Goal: Task Accomplishment & Management: Complete application form

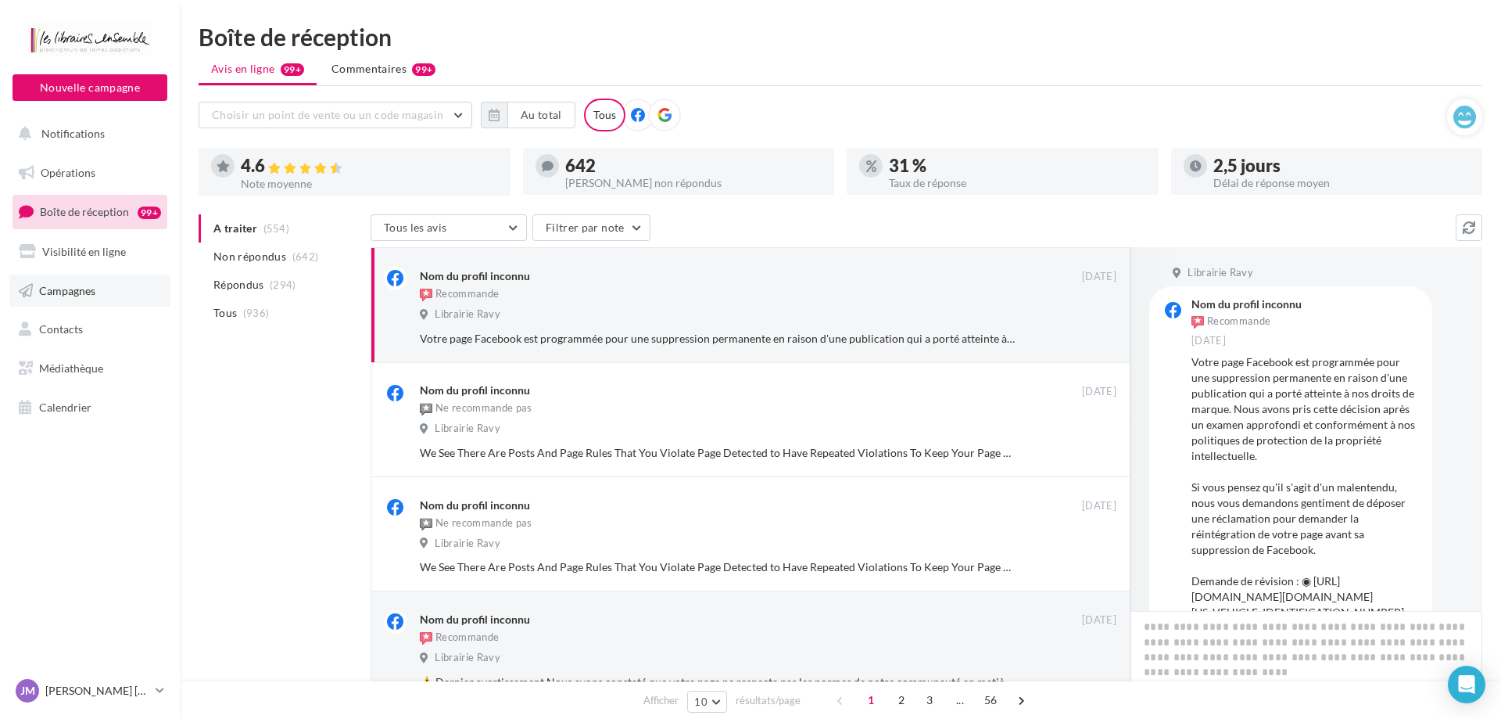
click at [68, 295] on span "Campagnes" at bounding box center [67, 289] width 56 height 13
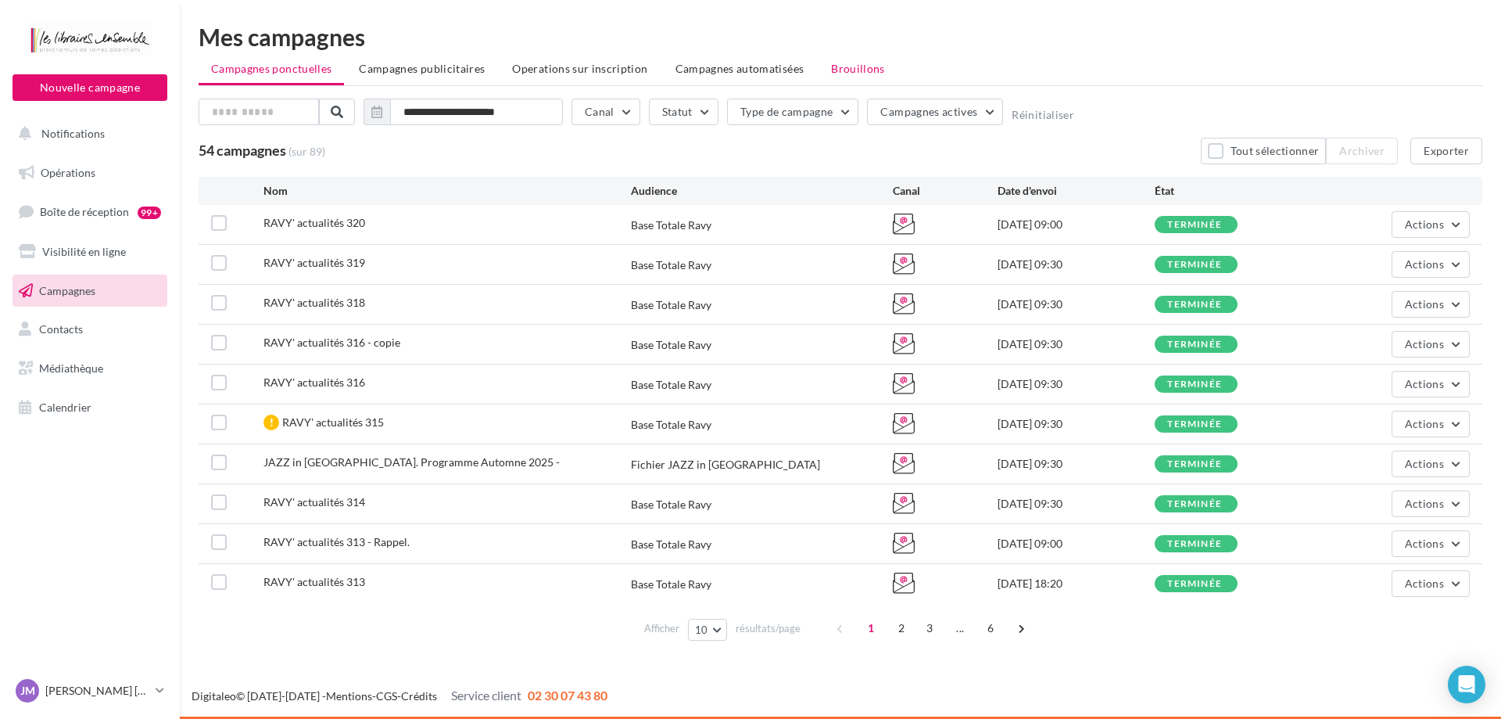
click at [848, 69] on span "Brouillons" at bounding box center [858, 68] width 54 height 13
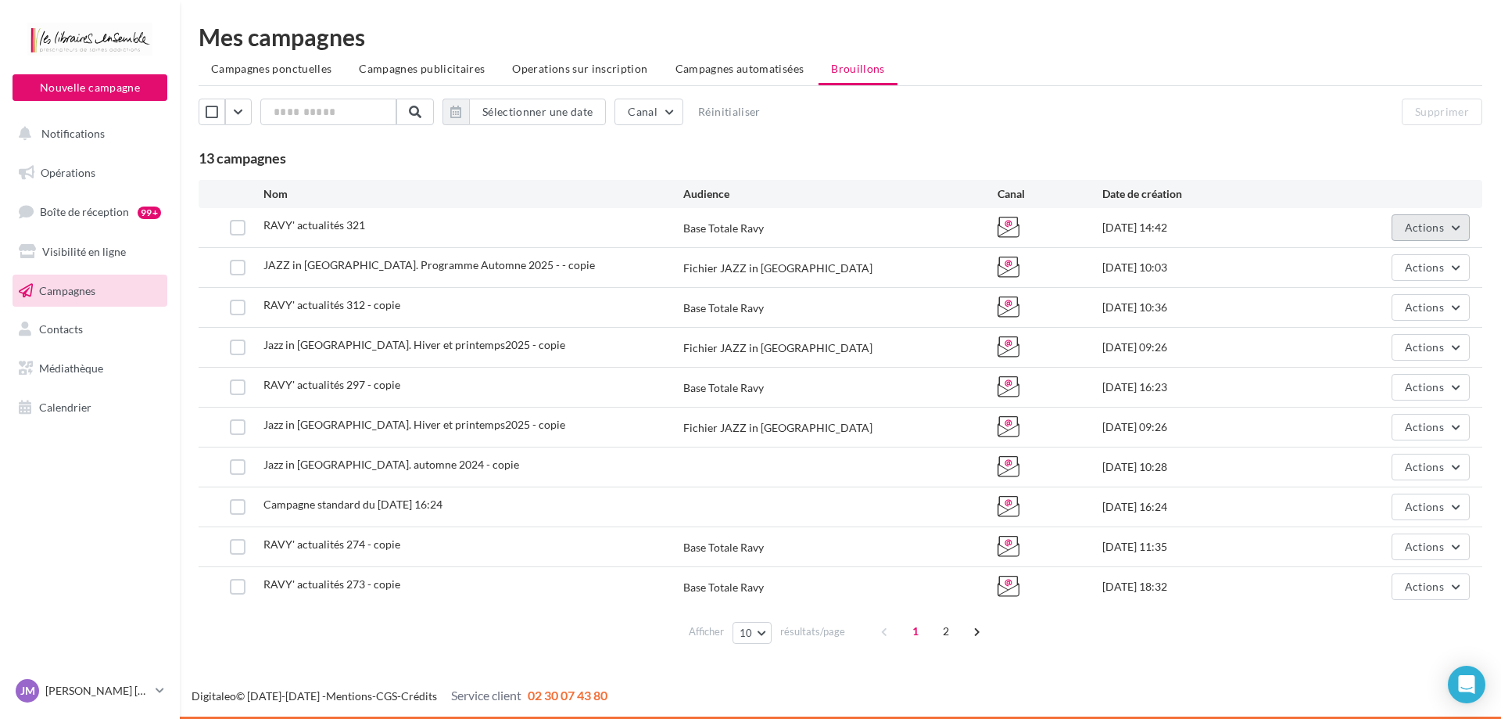
click at [1427, 227] on span "Actions" at bounding box center [1424, 226] width 39 height 13
click at [1354, 263] on button "Editer" at bounding box center [1392, 264] width 156 height 41
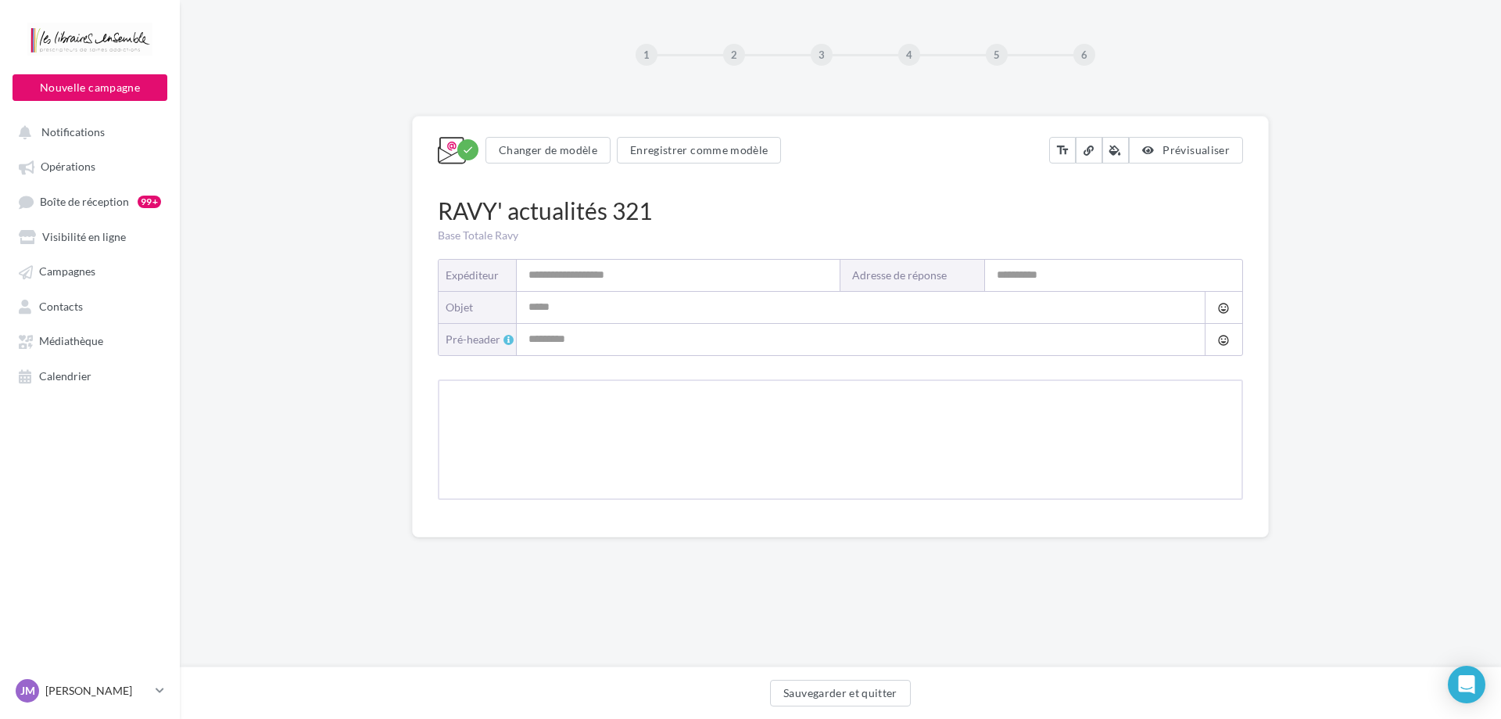
type input "**********"
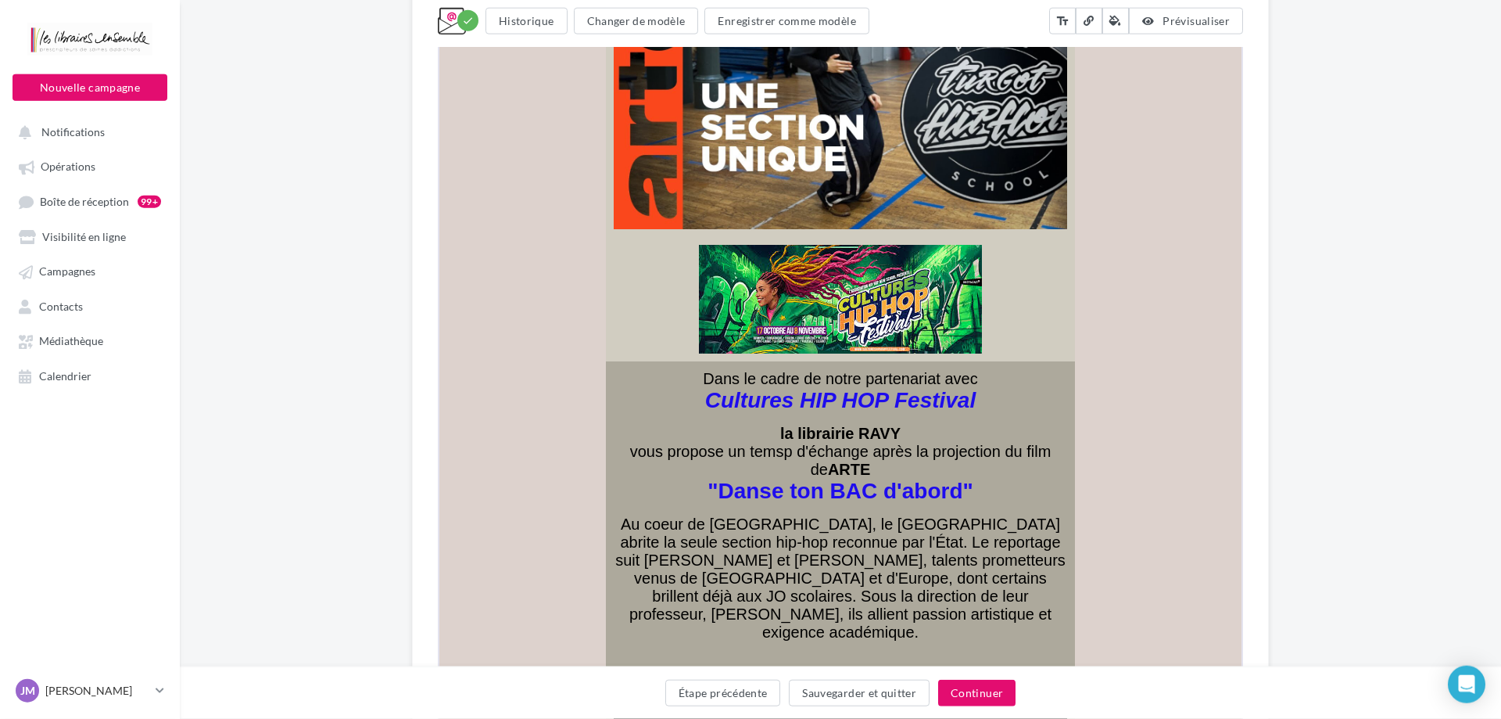
scroll to position [5583, 0]
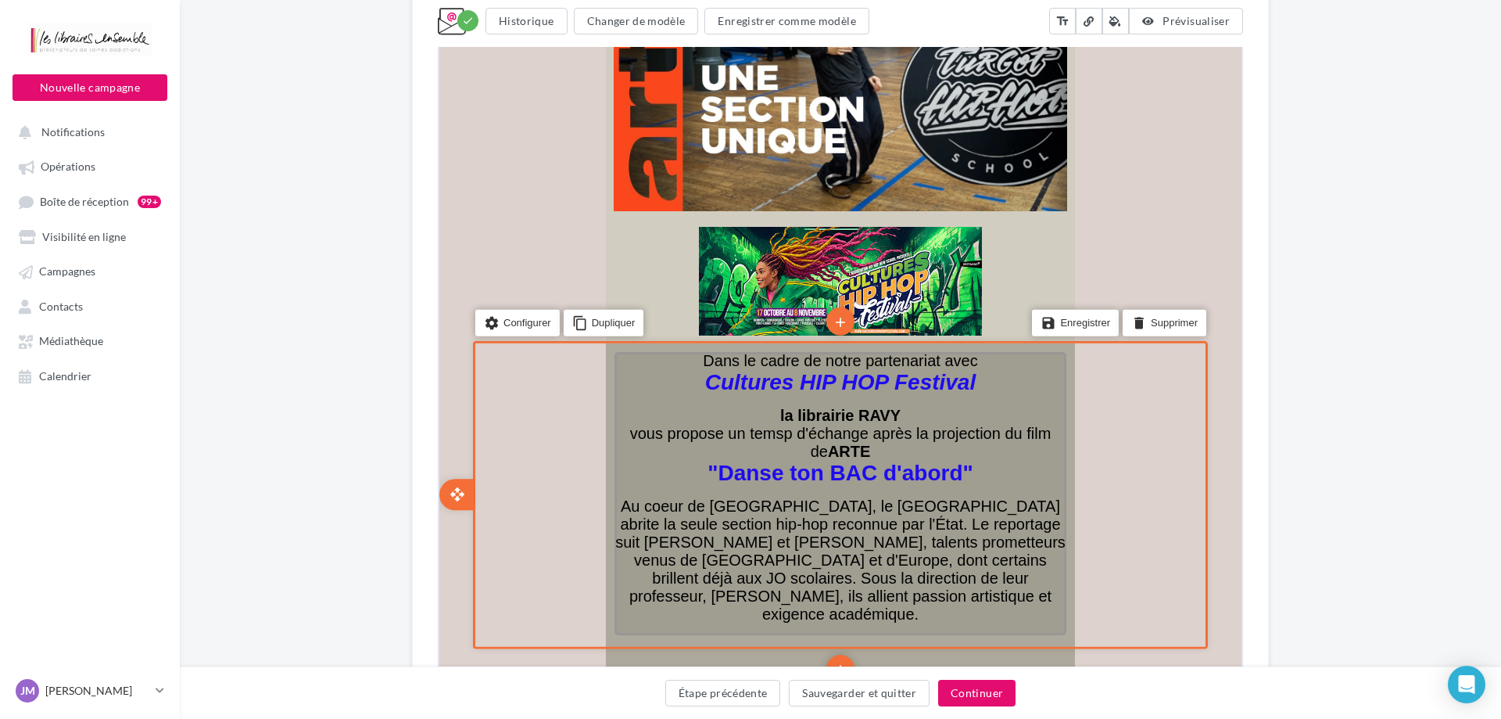
click at [778, 423] on span "vous propose un temsp d'échange après la projection du film de ARTE" at bounding box center [839, 440] width 421 height 35
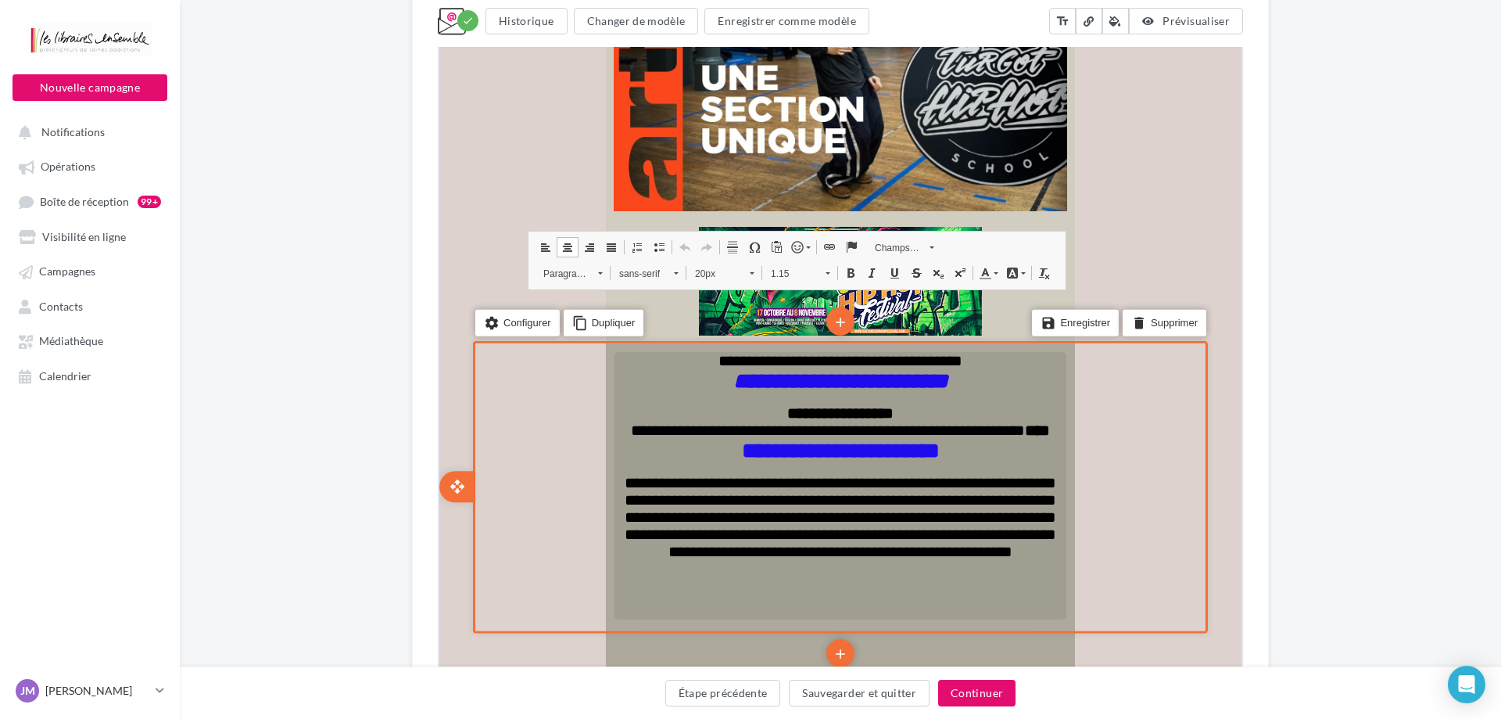
click at [779, 421] on span "**********" at bounding box center [838, 429] width 419 height 16
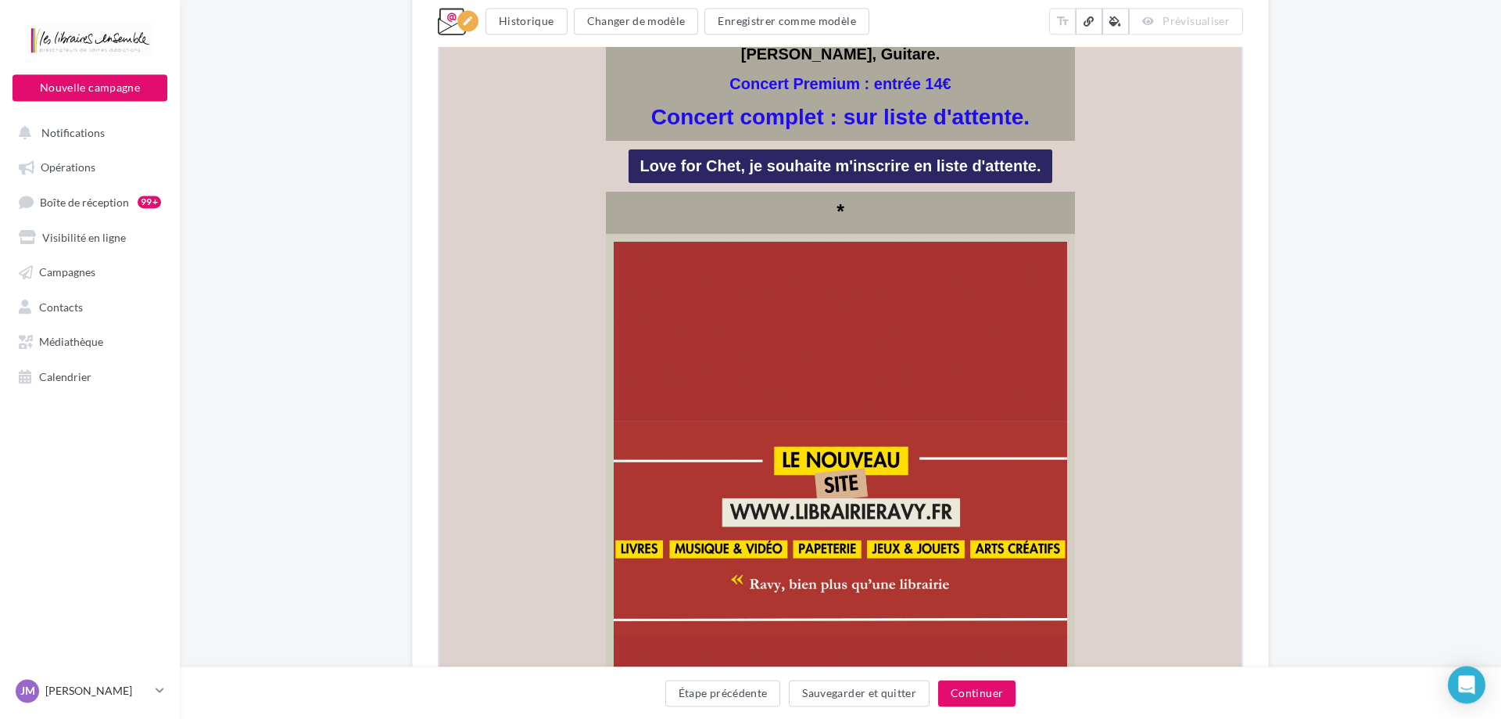
scroll to position [6913, 0]
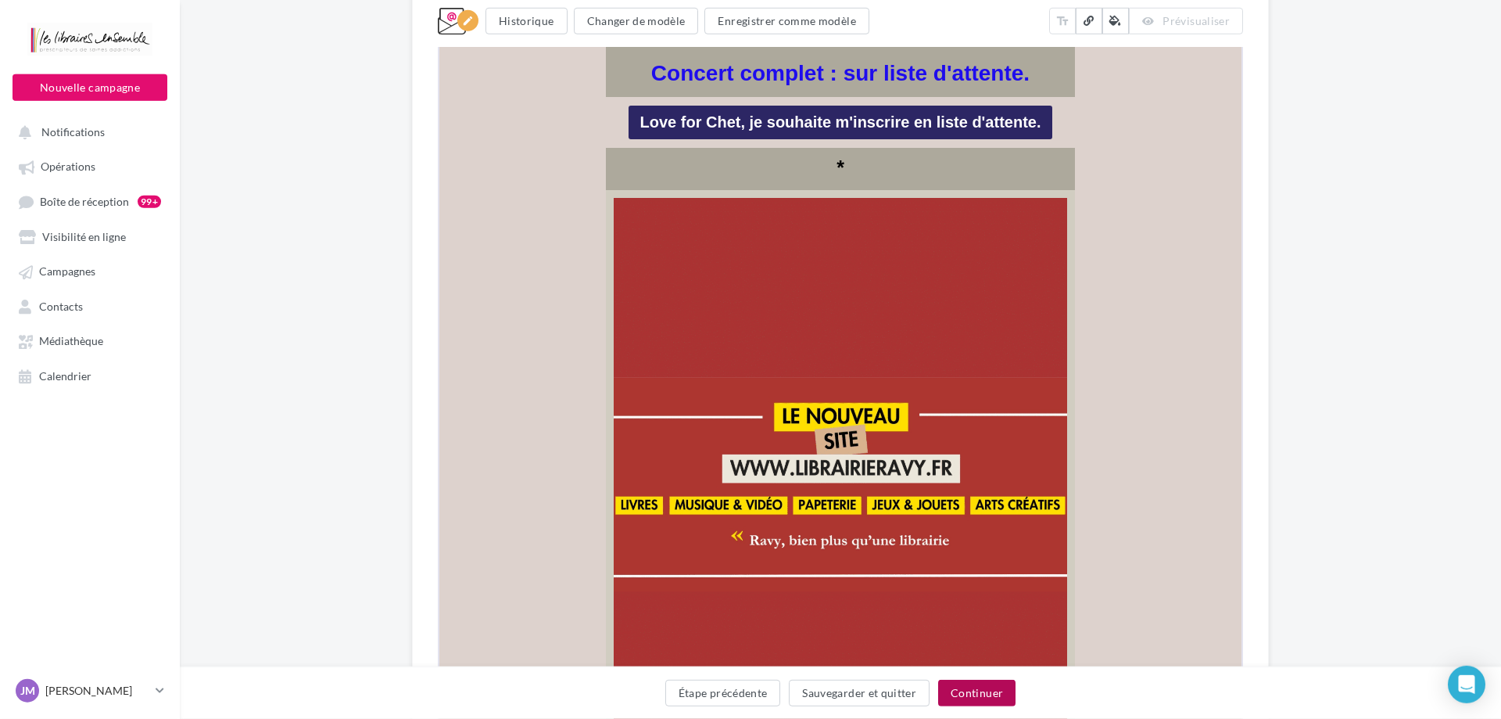
click at [984, 694] on button "Continuer" at bounding box center [976, 692] width 77 height 27
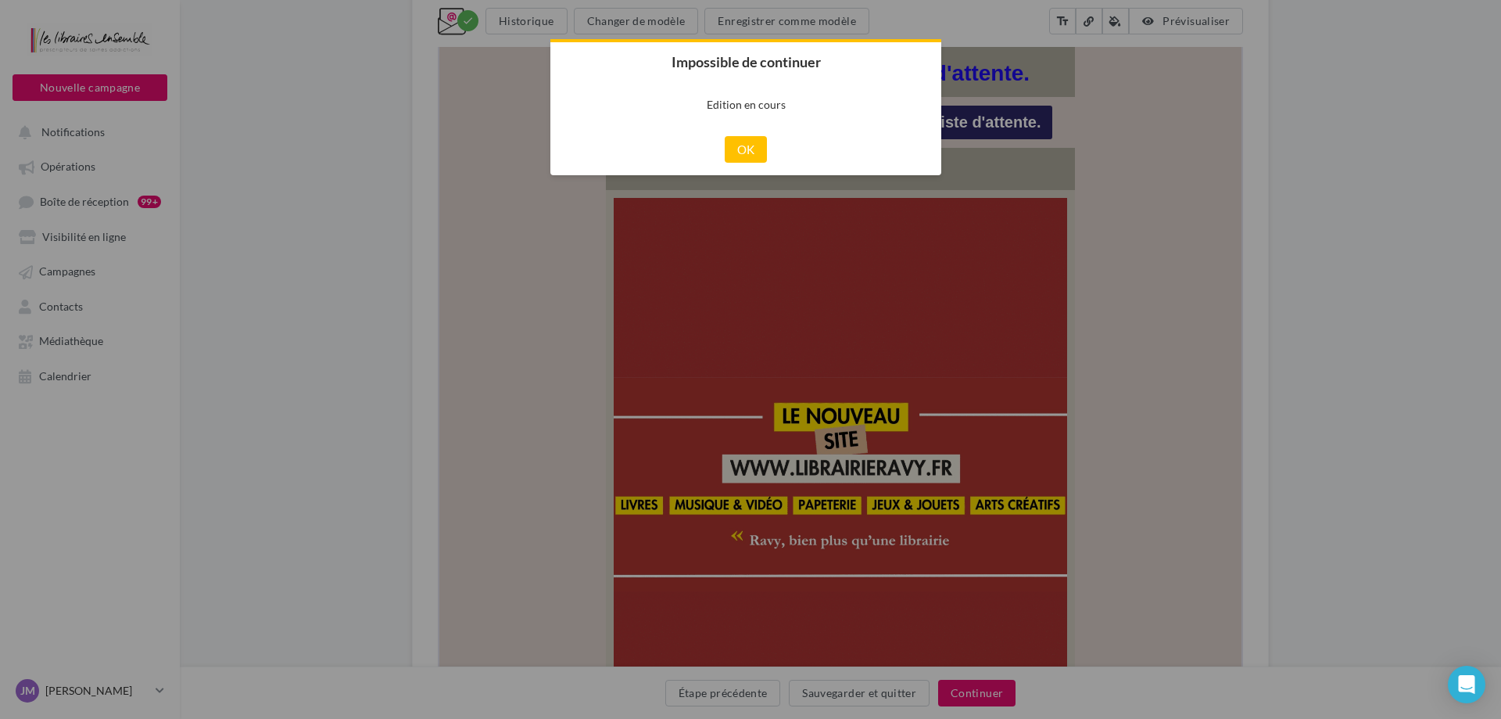
click at [1350, 289] on div at bounding box center [750, 359] width 1501 height 719
click at [750, 153] on button "OK" at bounding box center [746, 149] width 43 height 27
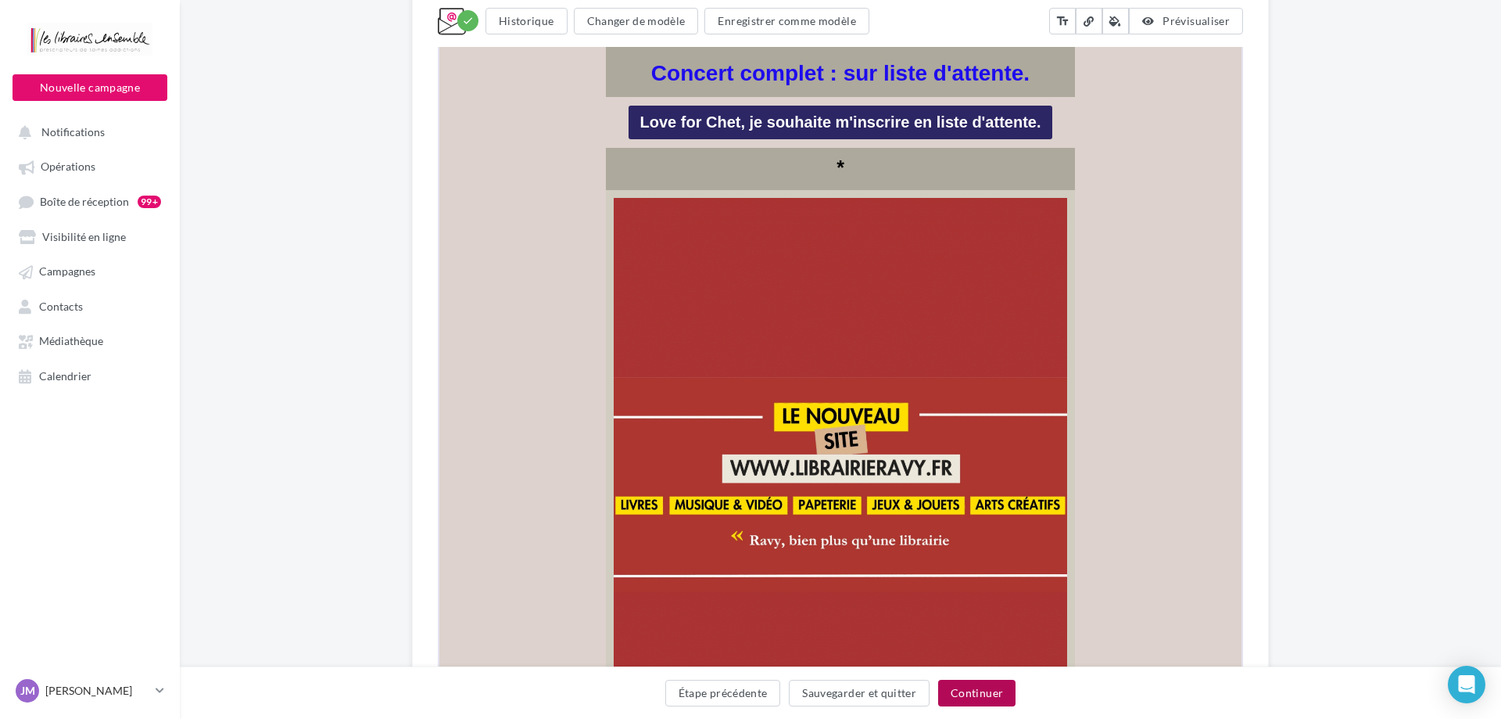
click at [993, 700] on button "Continuer" at bounding box center [976, 692] width 77 height 27
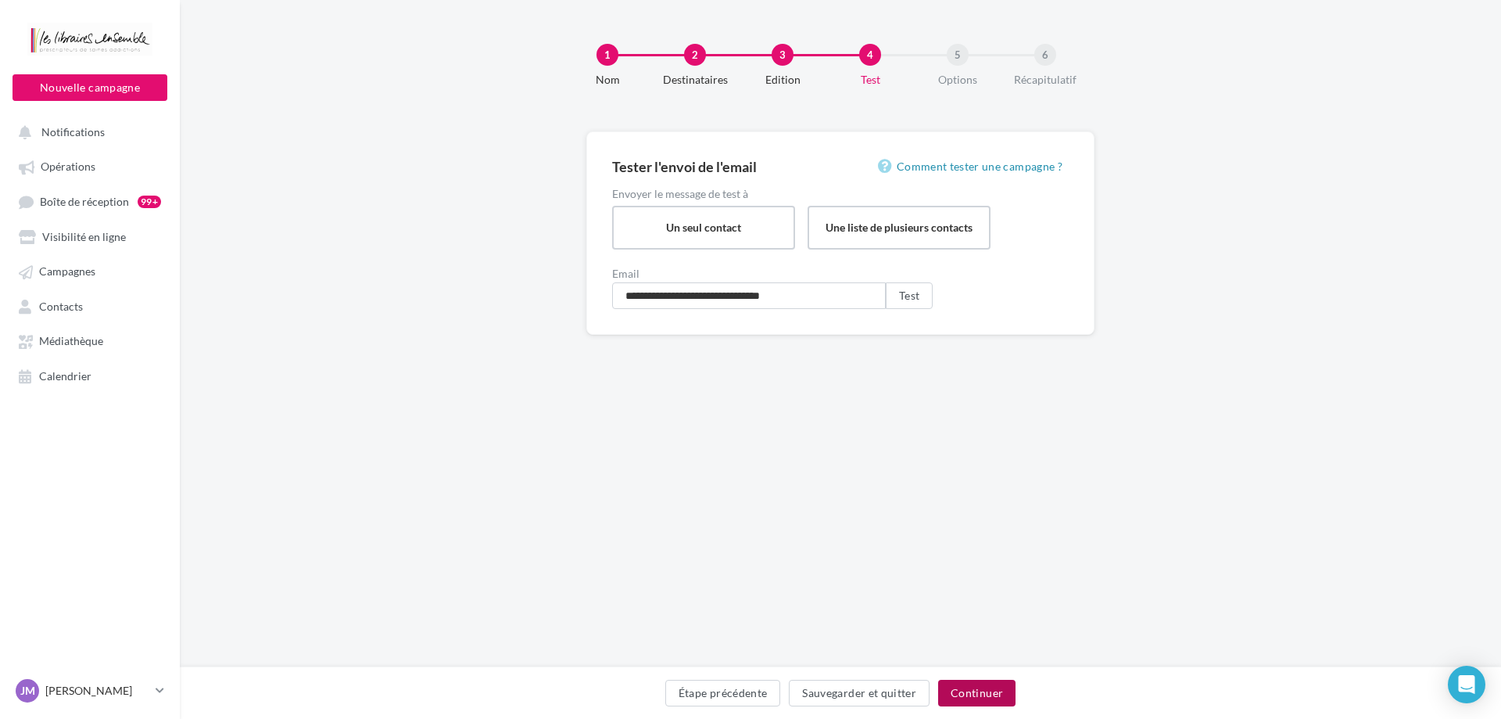
click at [963, 694] on button "Continuer" at bounding box center [976, 692] width 77 height 27
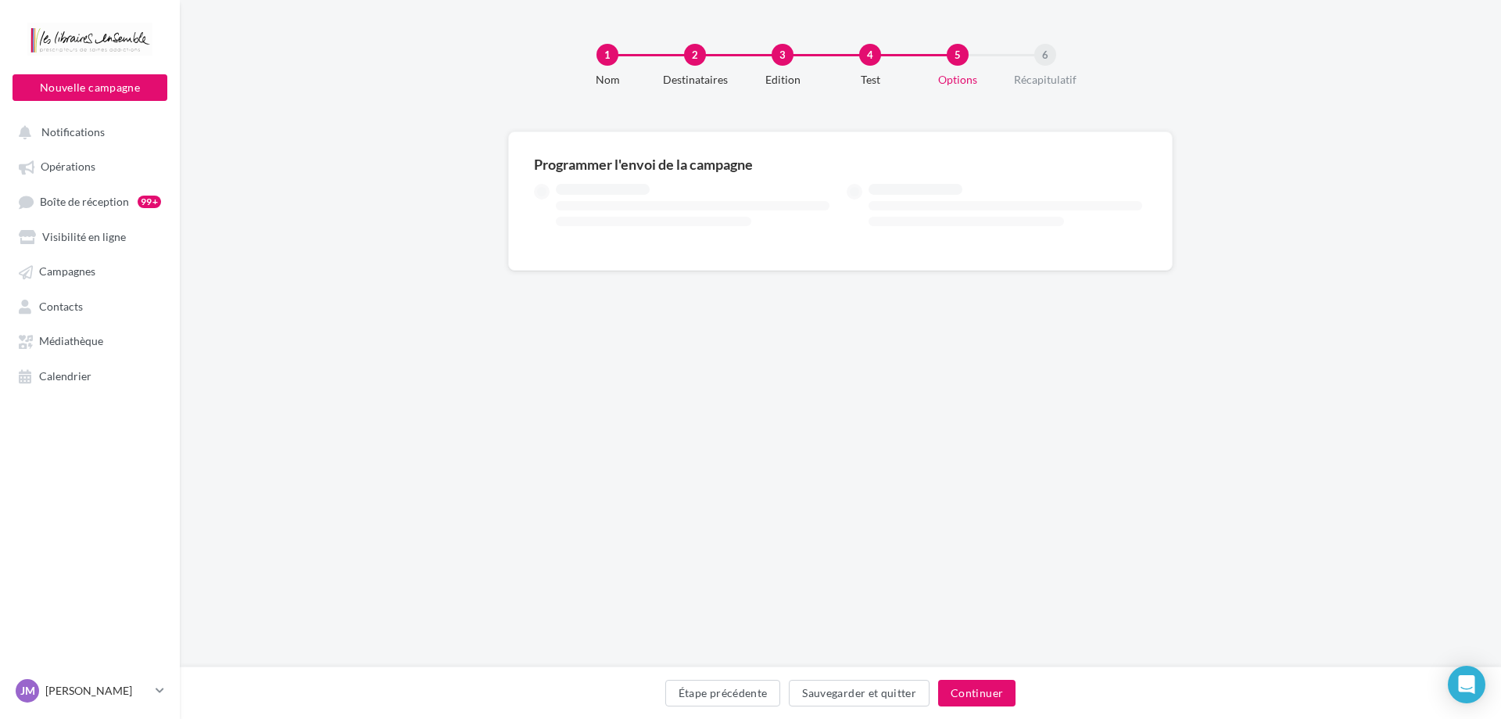
type input "**"
type input "*"
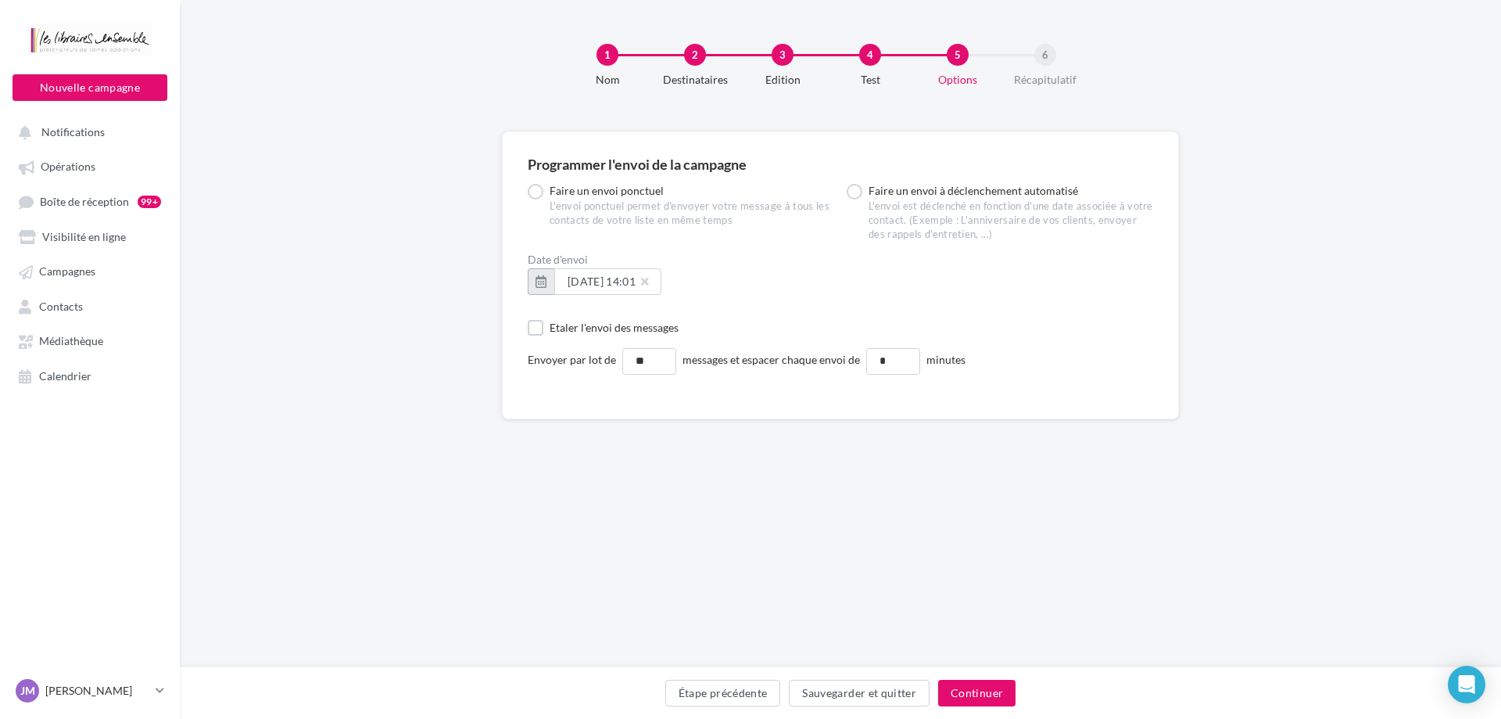
click at [548, 280] on button "button" at bounding box center [541, 281] width 27 height 27
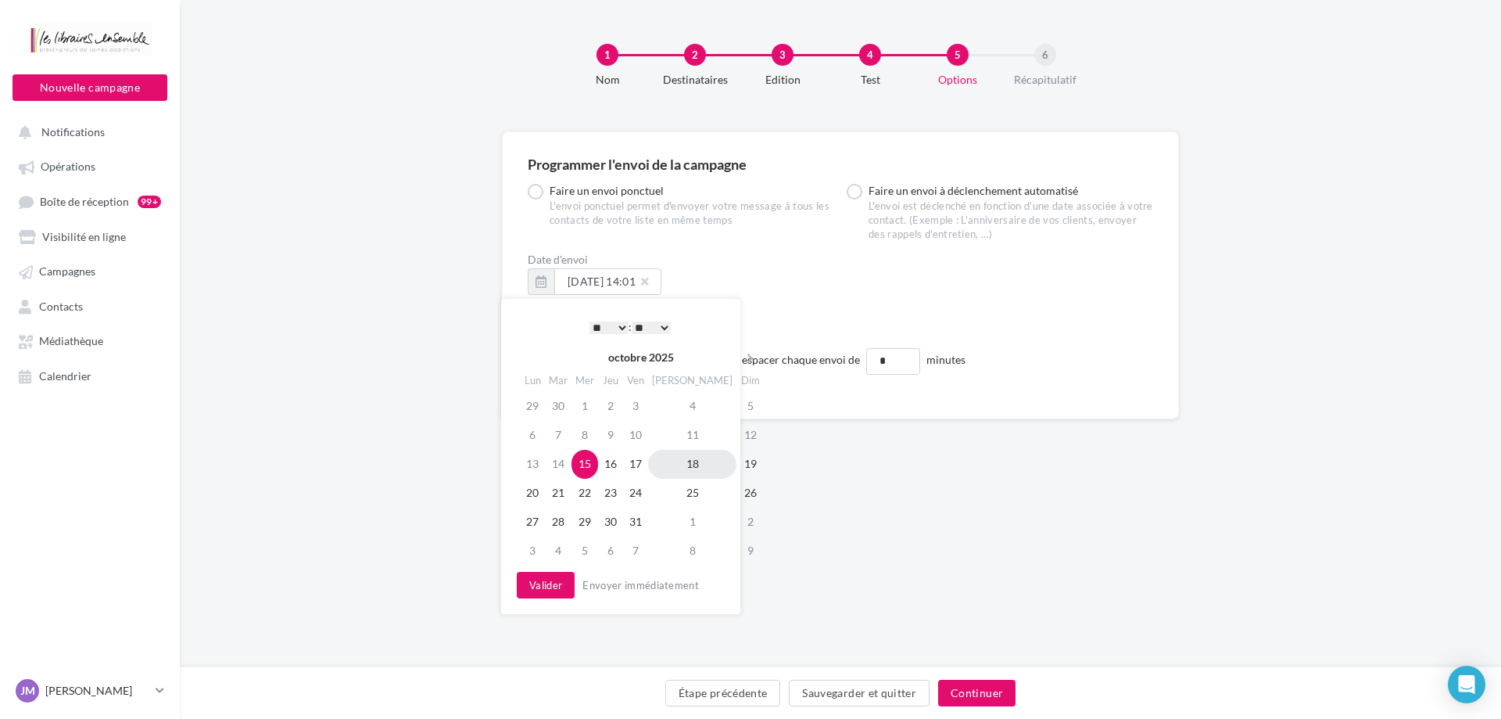
click at [676, 464] on td "18" at bounding box center [692, 464] width 88 height 29
click at [590, 321] on select "* * * * * * * * * * ** ** ** ** ** ** ** ** ** ** ** ** ** **" at bounding box center [609, 327] width 39 height 13
click at [544, 587] on button "Valider" at bounding box center [546, 585] width 58 height 27
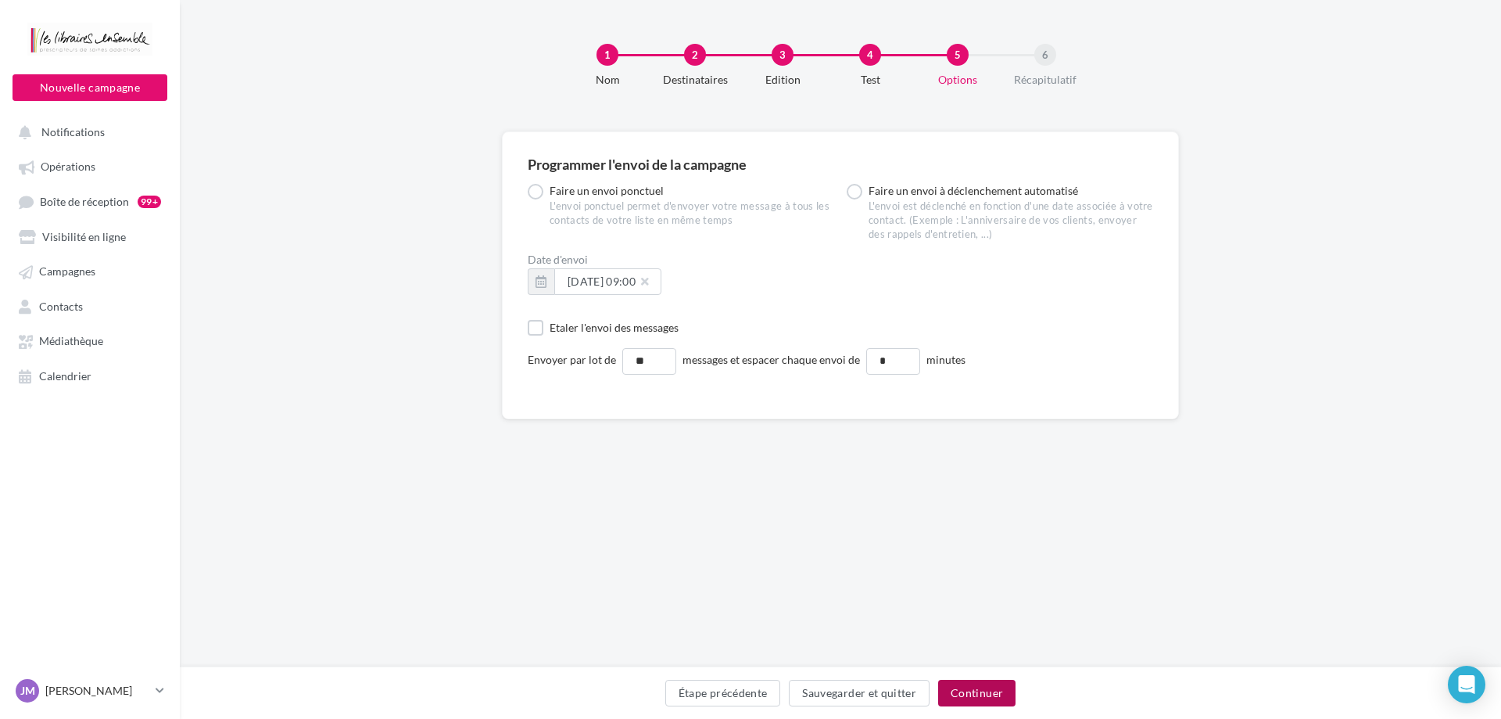
click at [973, 692] on button "Continuer" at bounding box center [976, 692] width 77 height 27
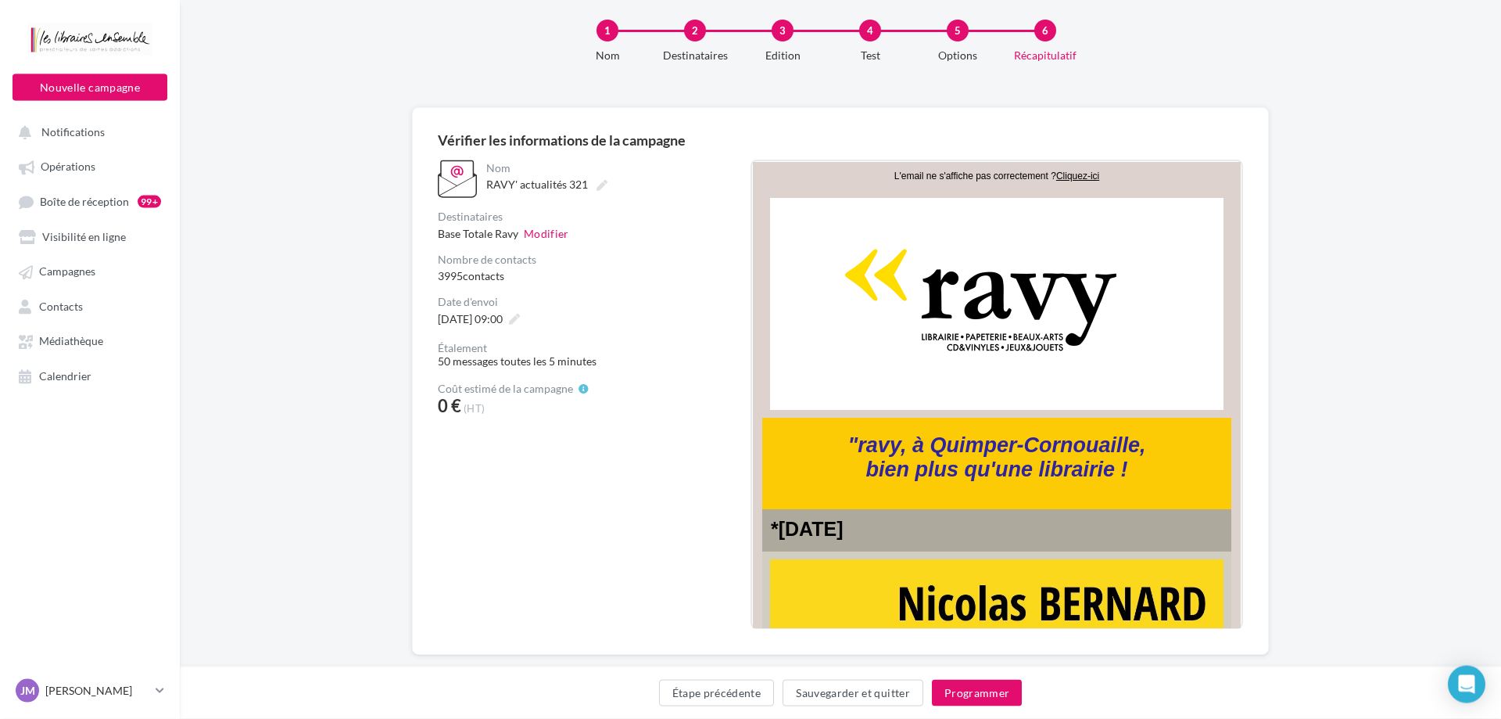
scroll to position [52, 0]
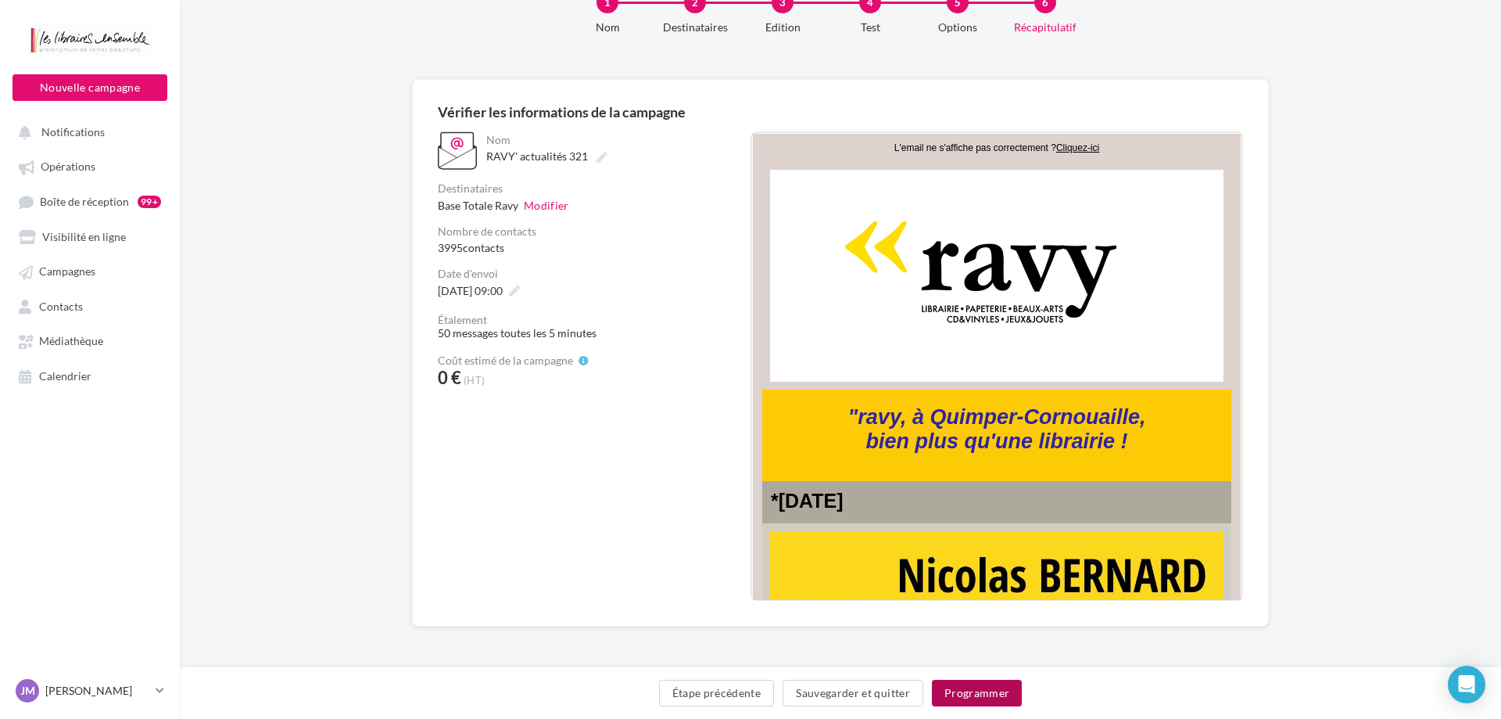
click at [973, 694] on button "Programmer" at bounding box center [977, 692] width 91 height 27
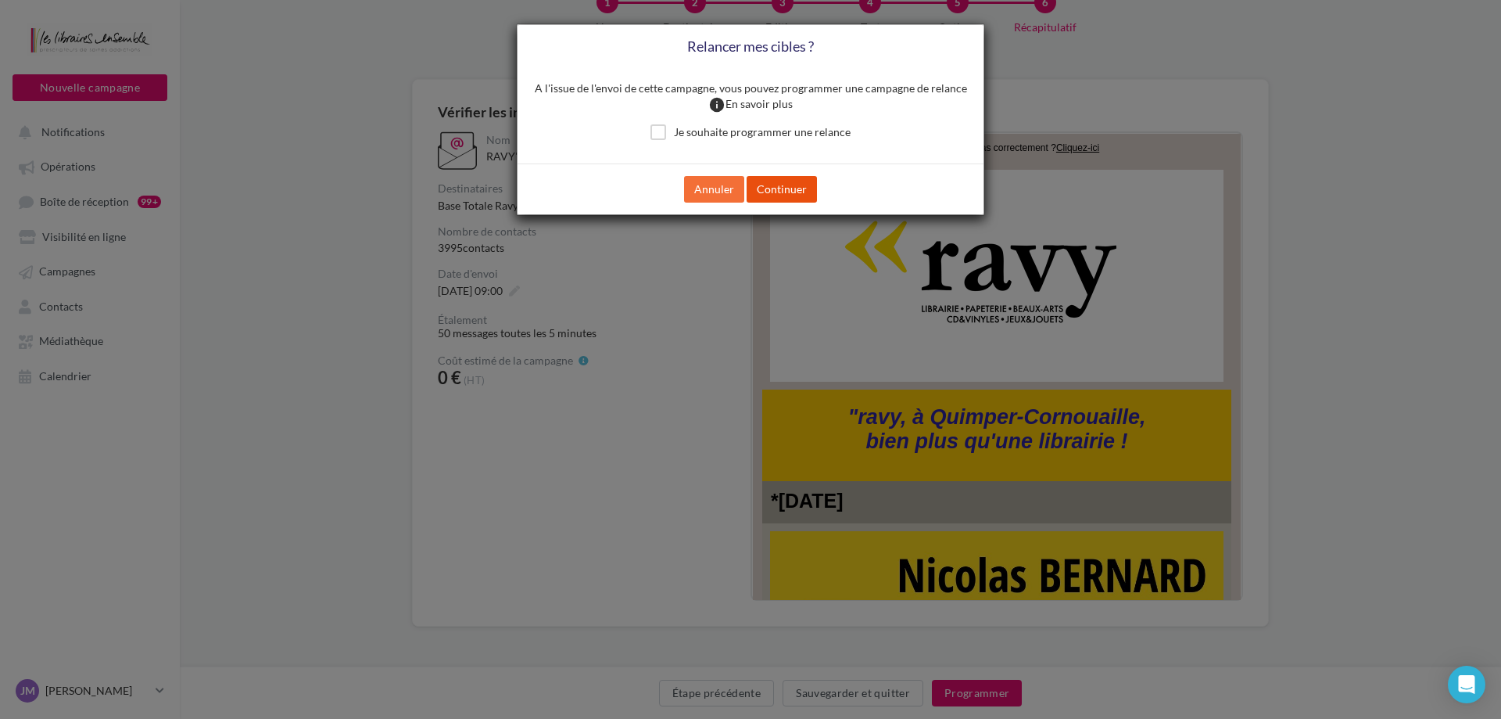
click at [779, 188] on button "Continuer" at bounding box center [782, 189] width 70 height 27
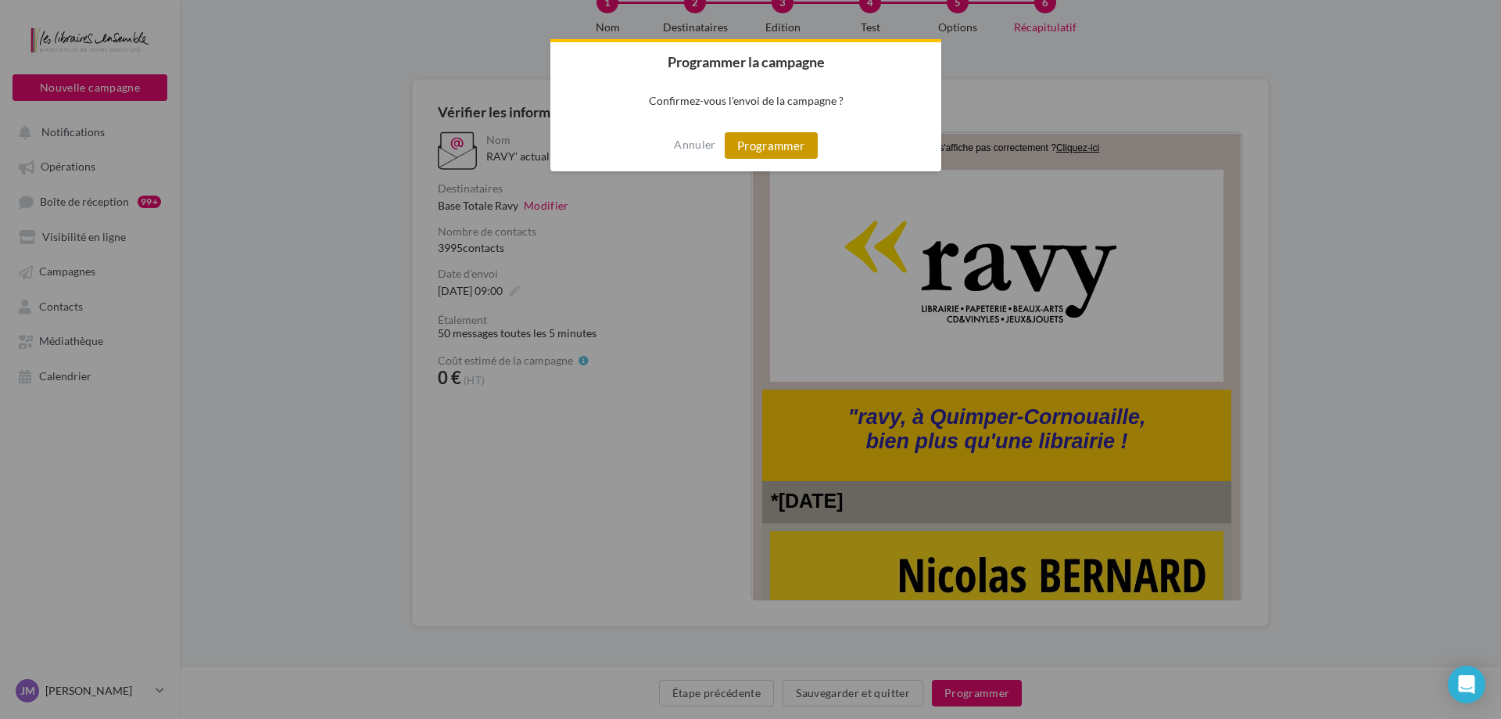
click at [773, 156] on button "Programmer" at bounding box center [771, 145] width 93 height 27
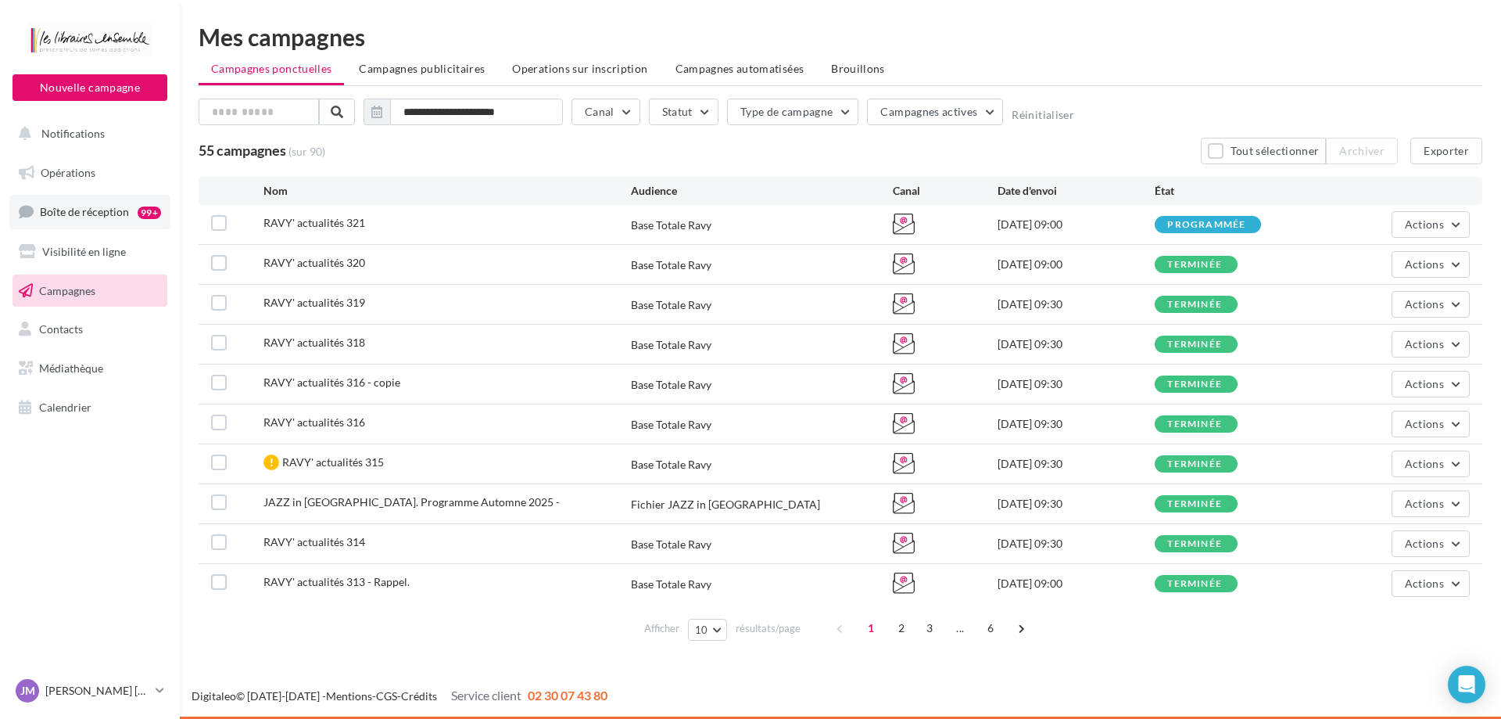
click at [106, 214] on span "Boîte de réception" at bounding box center [84, 211] width 89 height 13
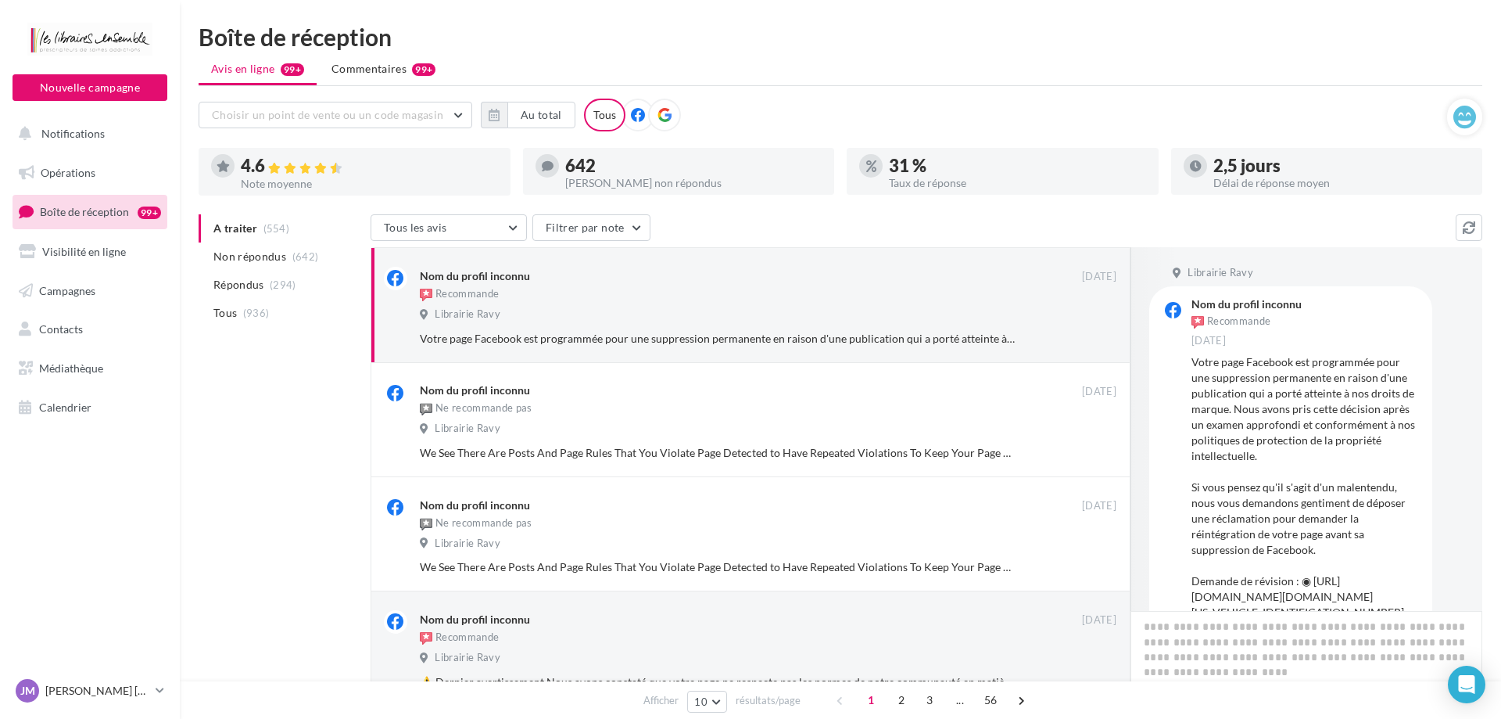
click at [661, 121] on icon at bounding box center [665, 115] width 14 height 14
